Goal: Check status

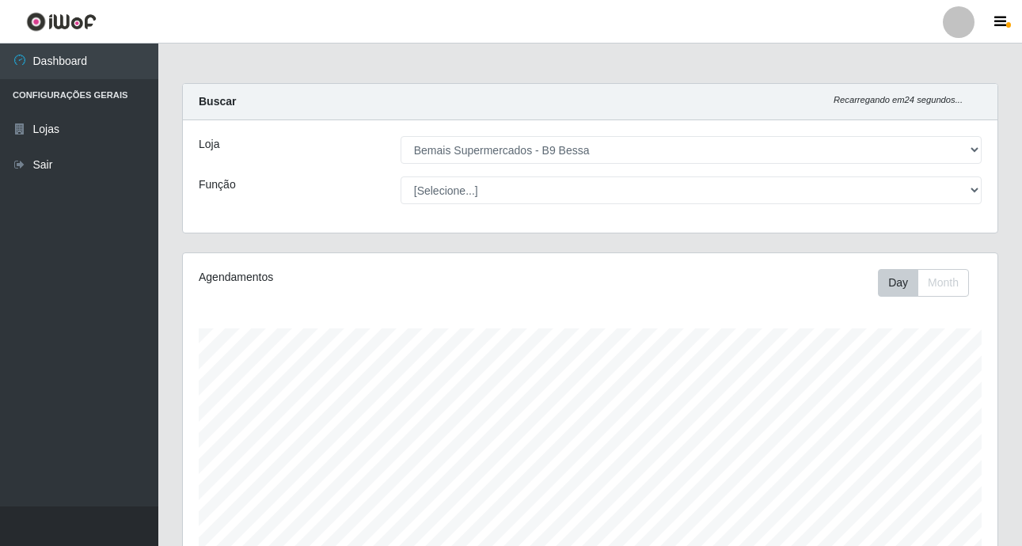
select select "410"
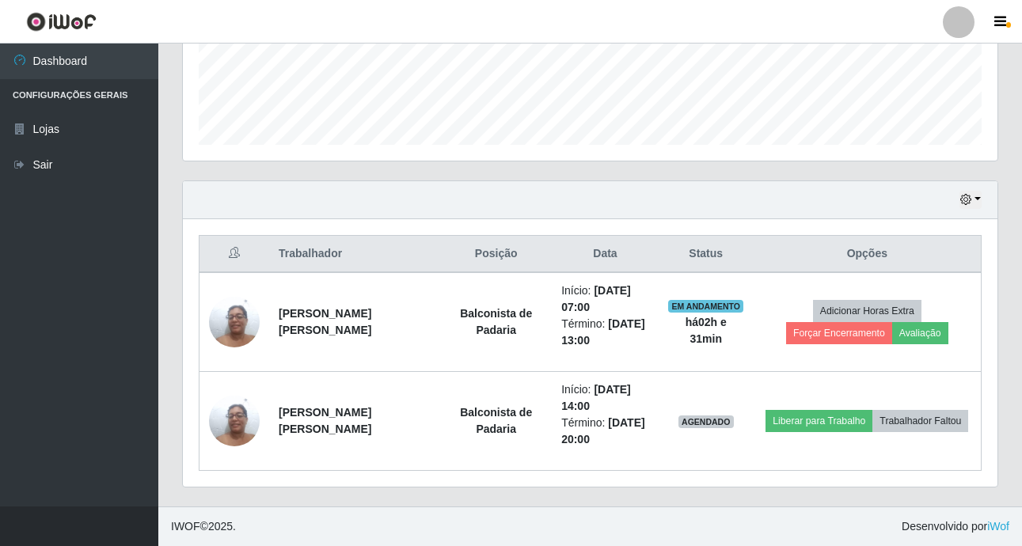
scroll to position [328, 814]
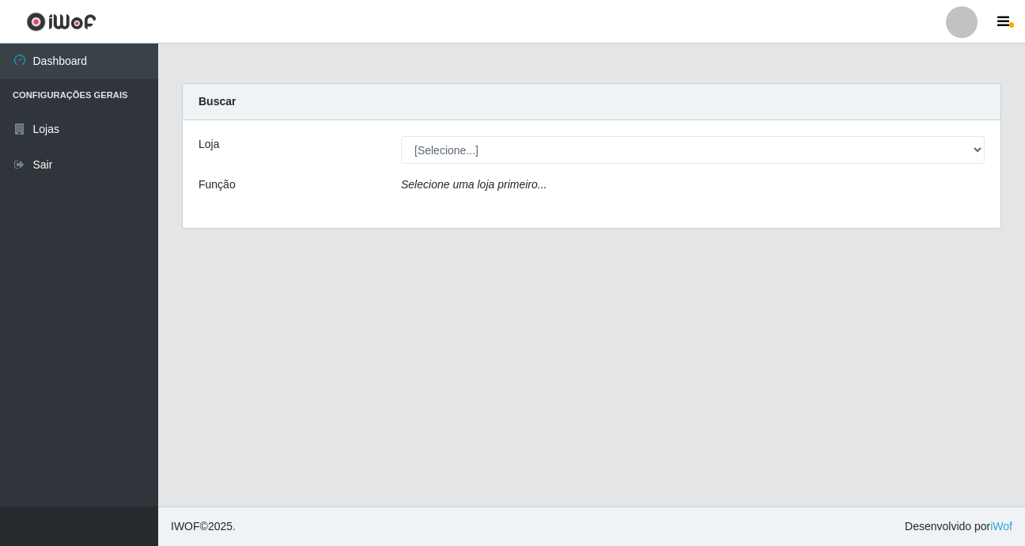
click at [385, 152] on div "Loja" at bounding box center [288, 150] width 203 height 28
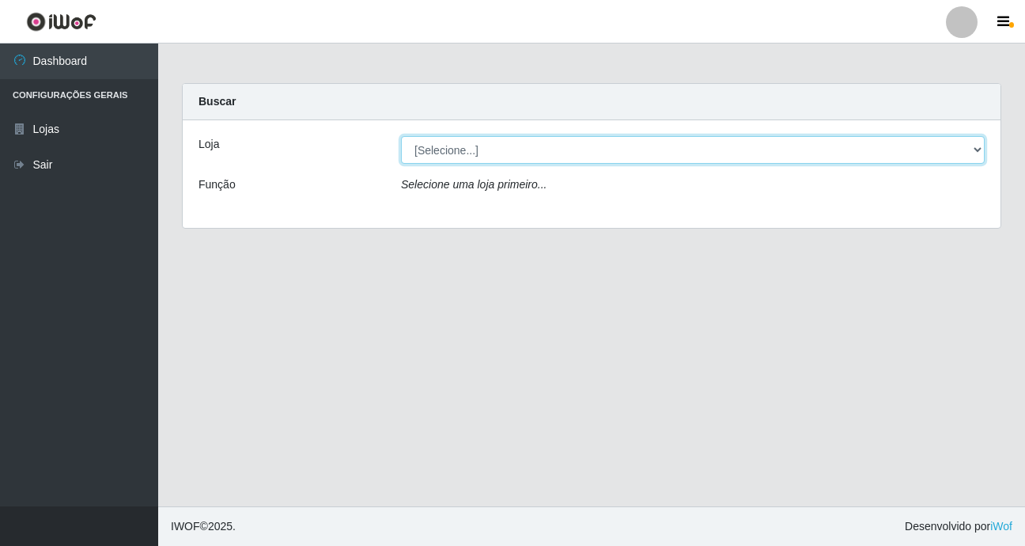
click at [976, 152] on select "[Selecione...] Bemais Supermercados - B9 Bessa" at bounding box center [693, 150] width 584 height 28
select select "410"
click at [401, 136] on select "[Selecione...] Bemais Supermercados - B9 Bessa" at bounding box center [693, 150] width 584 height 28
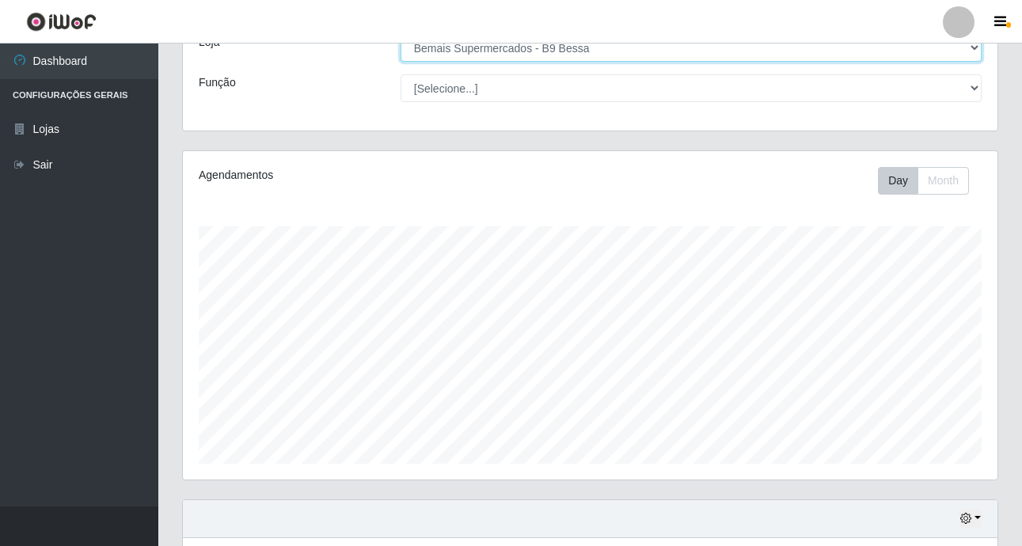
scroll to position [237, 0]
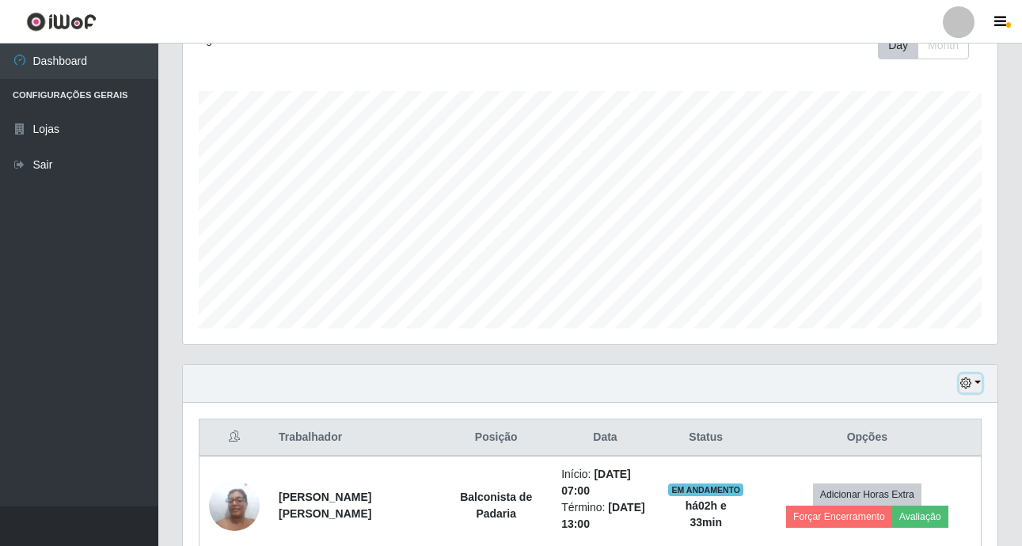
click at [976, 387] on button "button" at bounding box center [970, 383] width 22 height 18
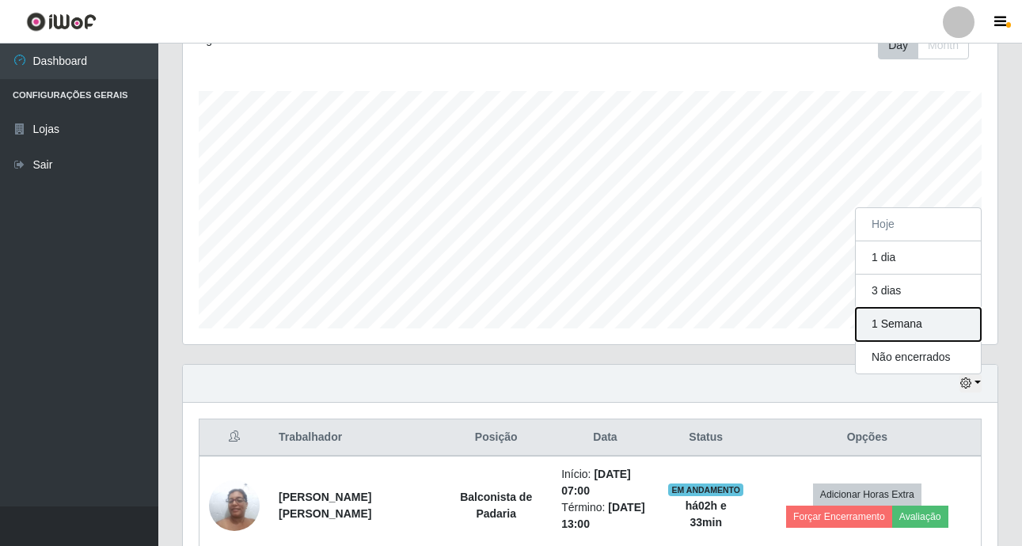
click at [913, 328] on button "1 Semana" at bounding box center [917, 324] width 125 height 33
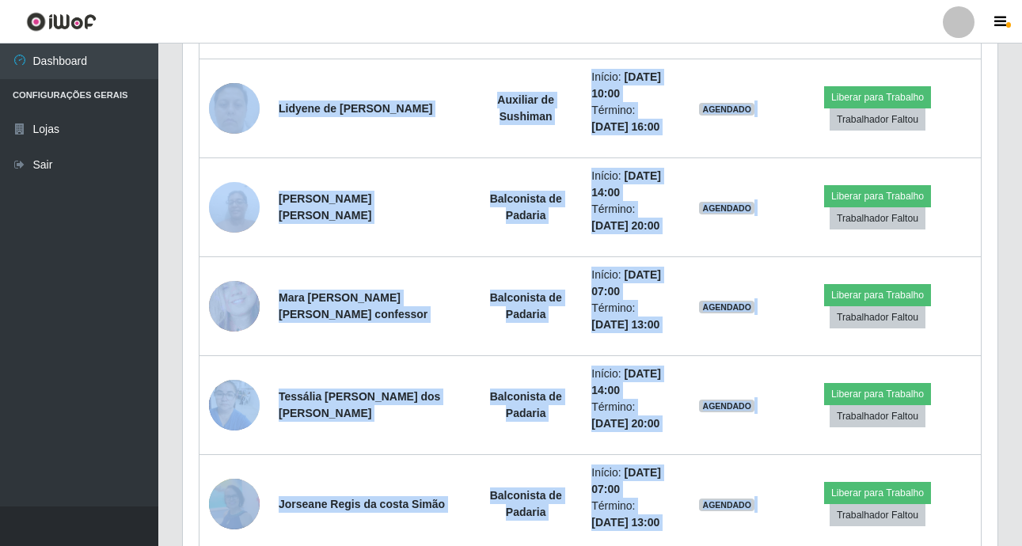
scroll to position [3883, 0]
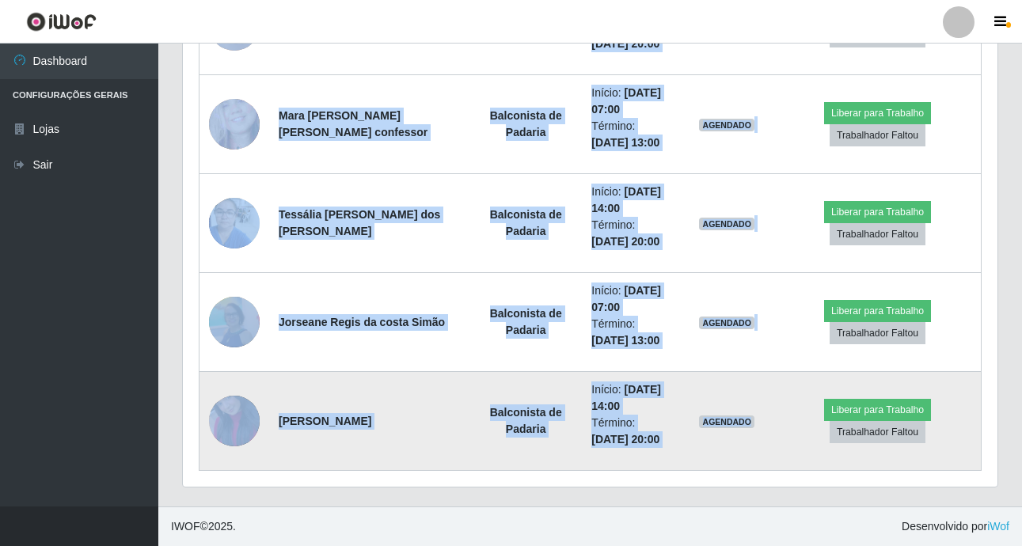
drag, startPoint x: 221, startPoint y: 430, endPoint x: 695, endPoint y: 445, distance: 474.2
copy table "Loremipsumd Sitamet Cons Adipis Elitse Doei Temp Incidid utlab Etdolorema al En…"
